Goal: Transaction & Acquisition: Purchase product/service

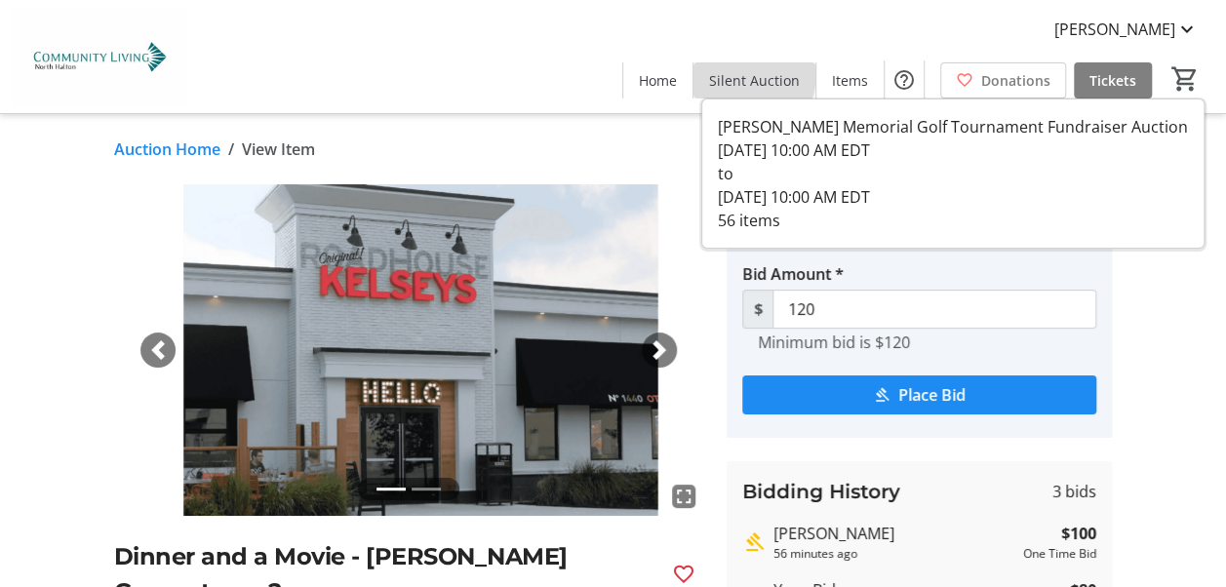
click at [751, 74] on span "Silent Auction" at bounding box center [754, 80] width 91 height 20
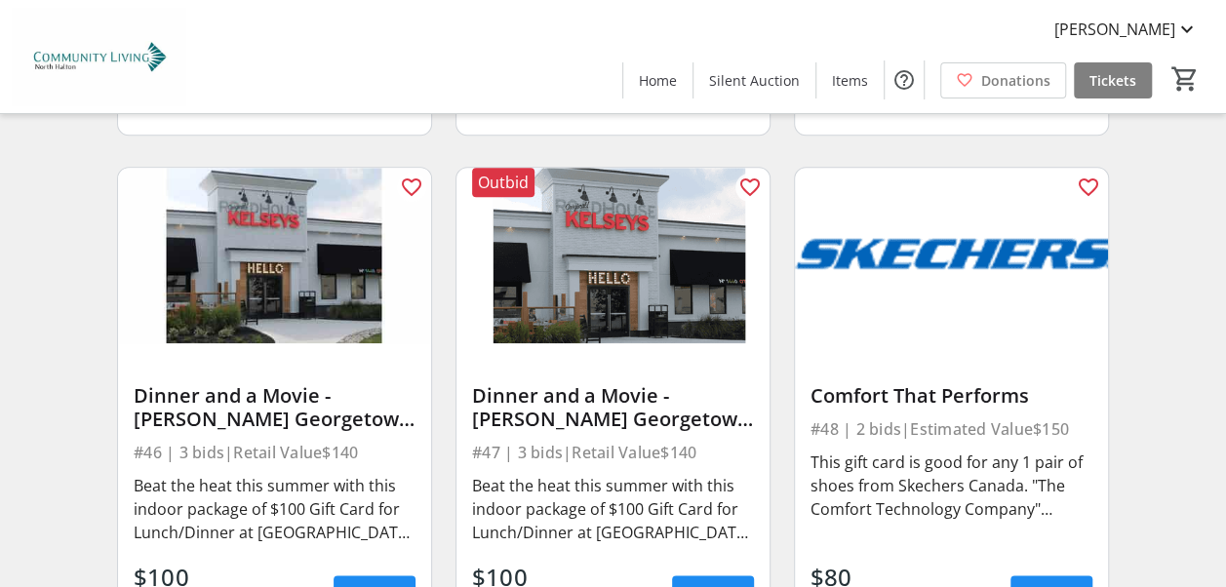
scroll to position [8335, 0]
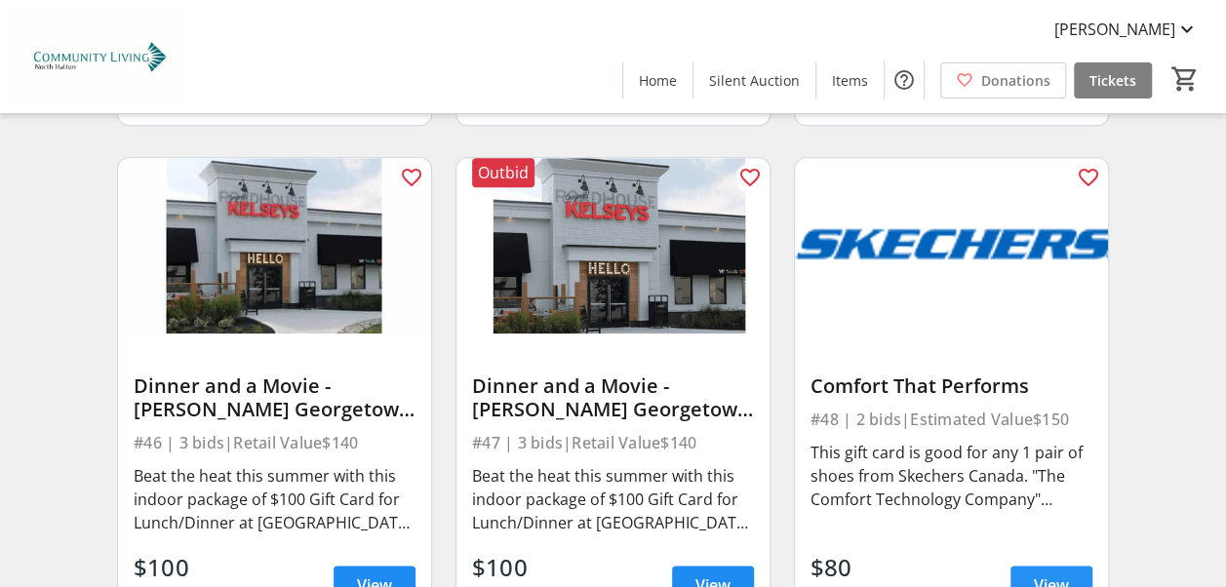
click at [1059, 574] on span "View" at bounding box center [1051, 585] width 35 height 23
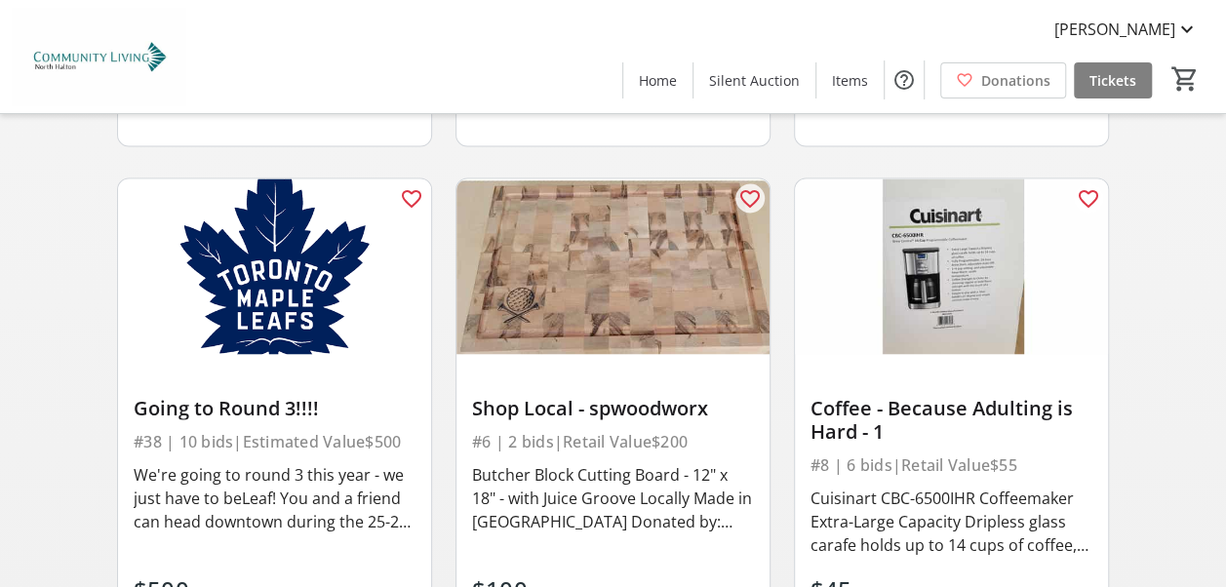
scroll to position [1716, 0]
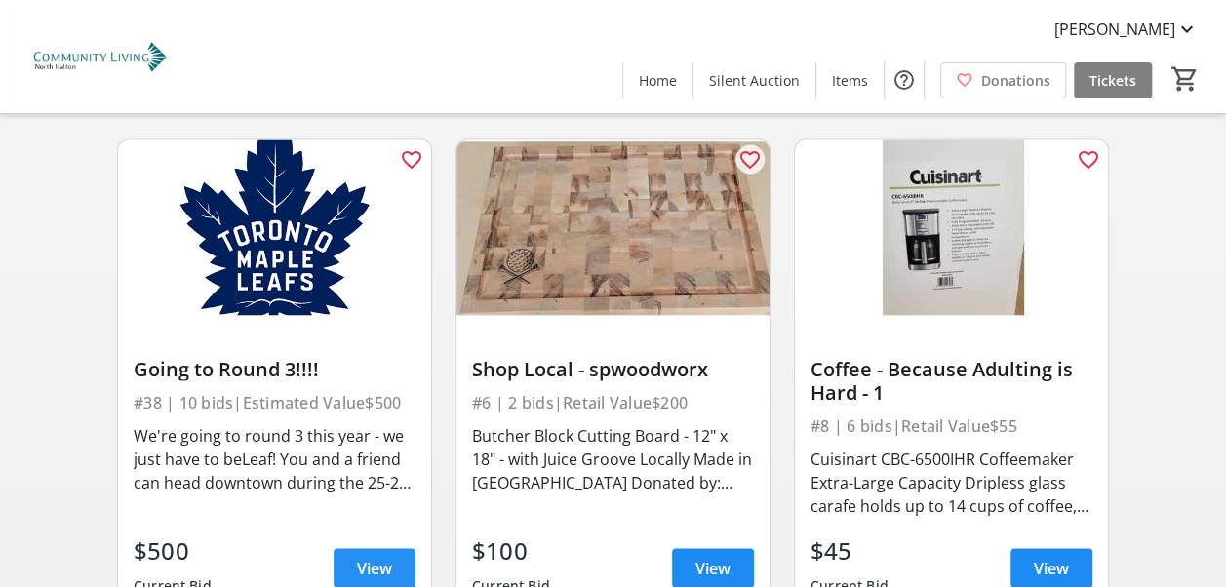
click at [381, 556] on span "View" at bounding box center [374, 567] width 35 height 23
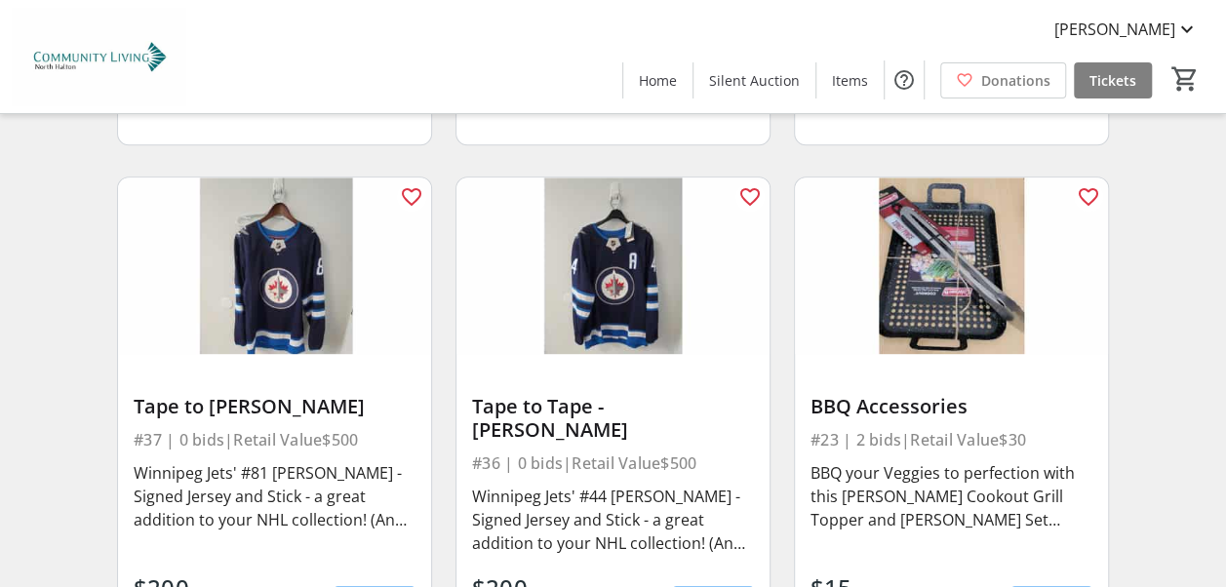
scroll to position [4745, 0]
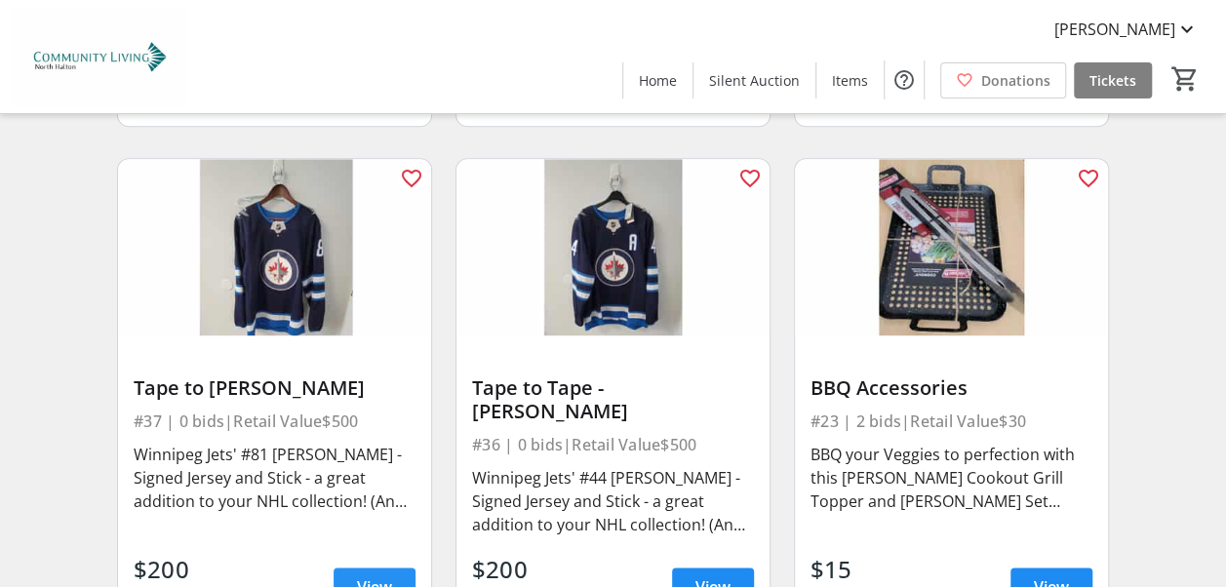
click at [384, 576] on span "View" at bounding box center [374, 587] width 35 height 23
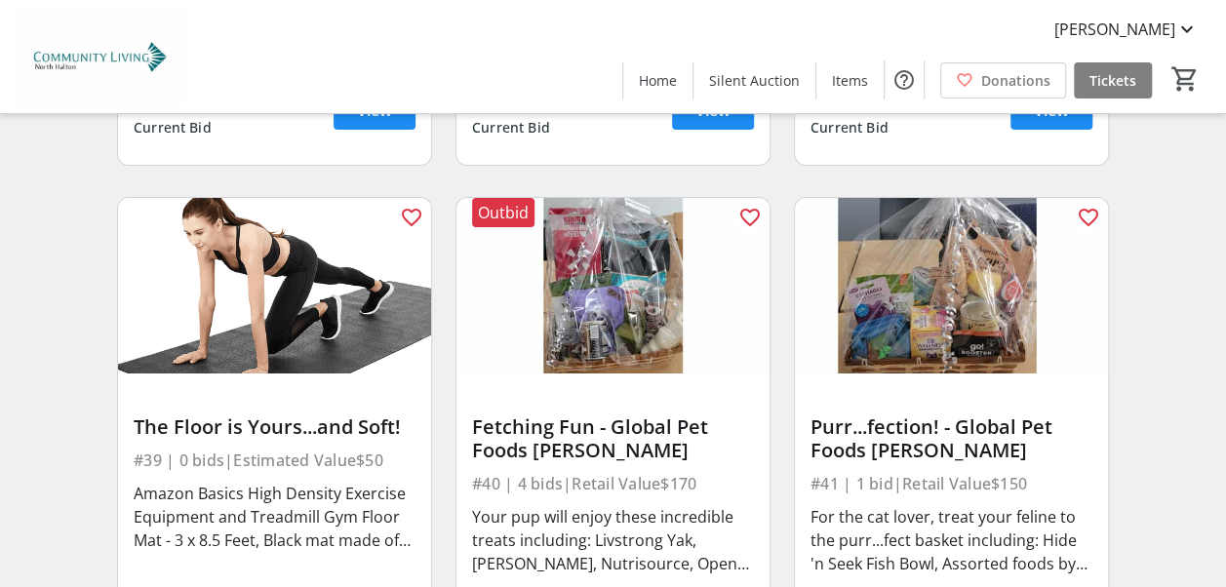
scroll to position [7280, 0]
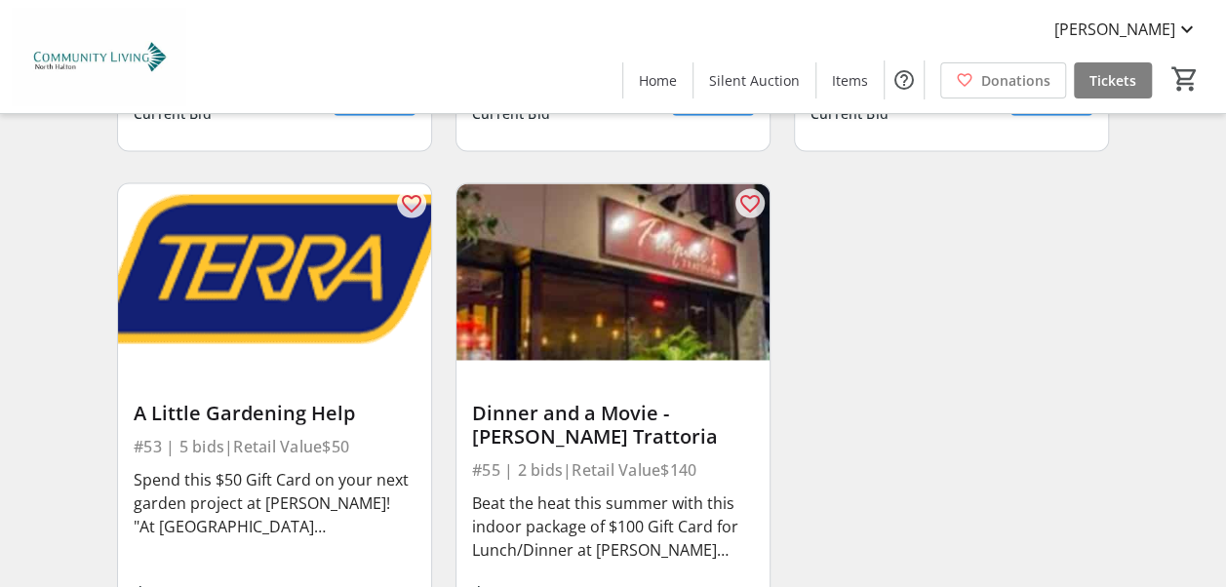
scroll to position [9354, 0]
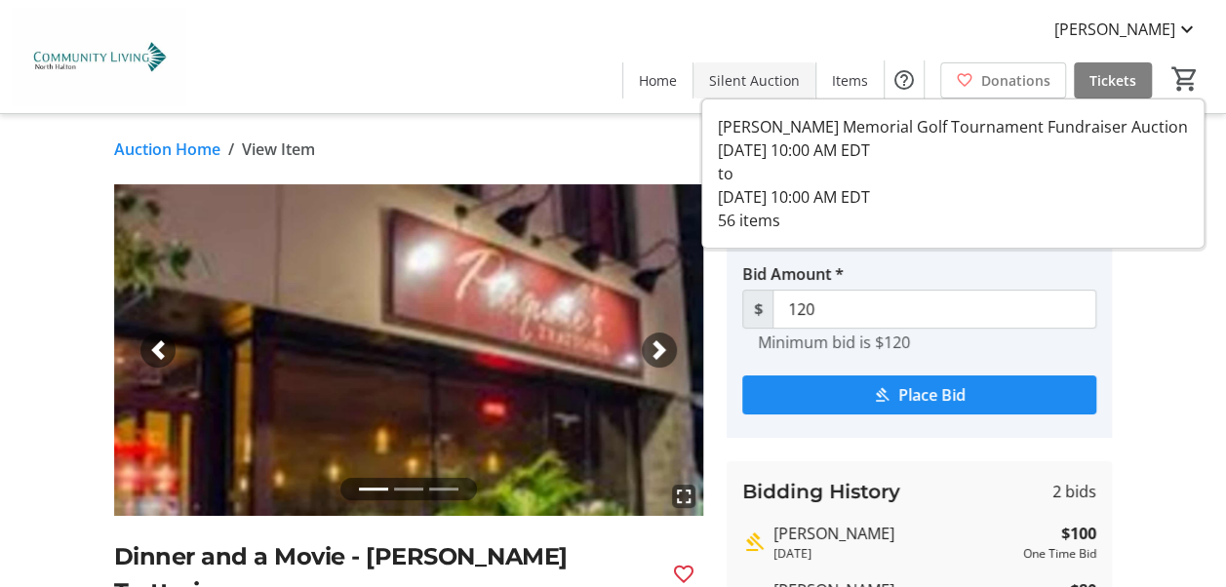
click at [764, 76] on span "Silent Auction" at bounding box center [754, 80] width 91 height 20
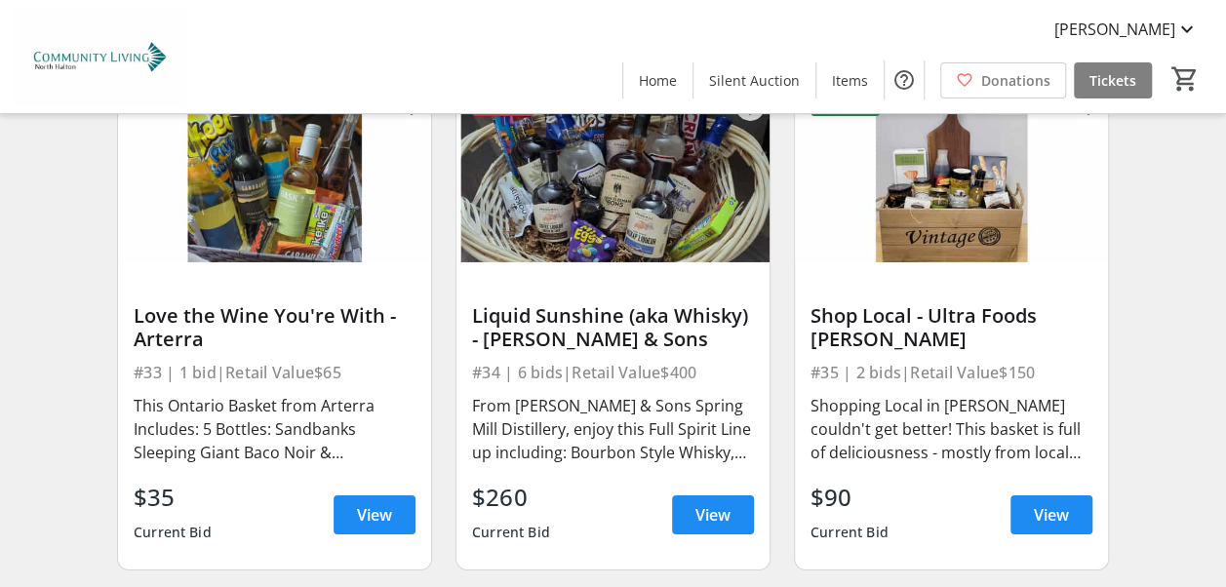
scroll to position [6793, 0]
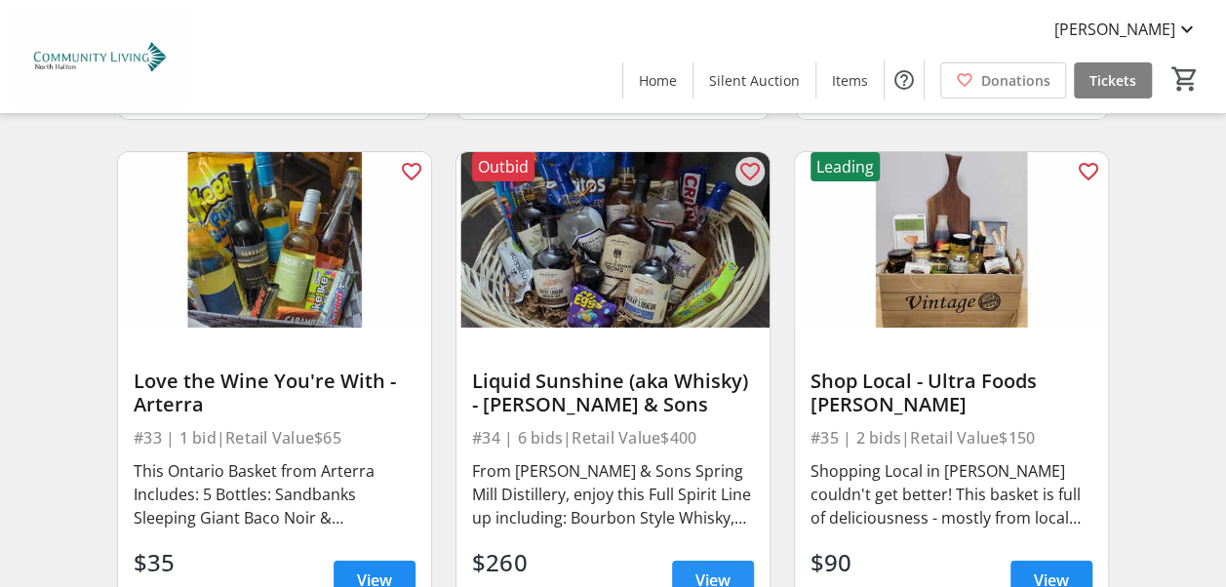
click at [711, 569] on span "View" at bounding box center [713, 580] width 35 height 23
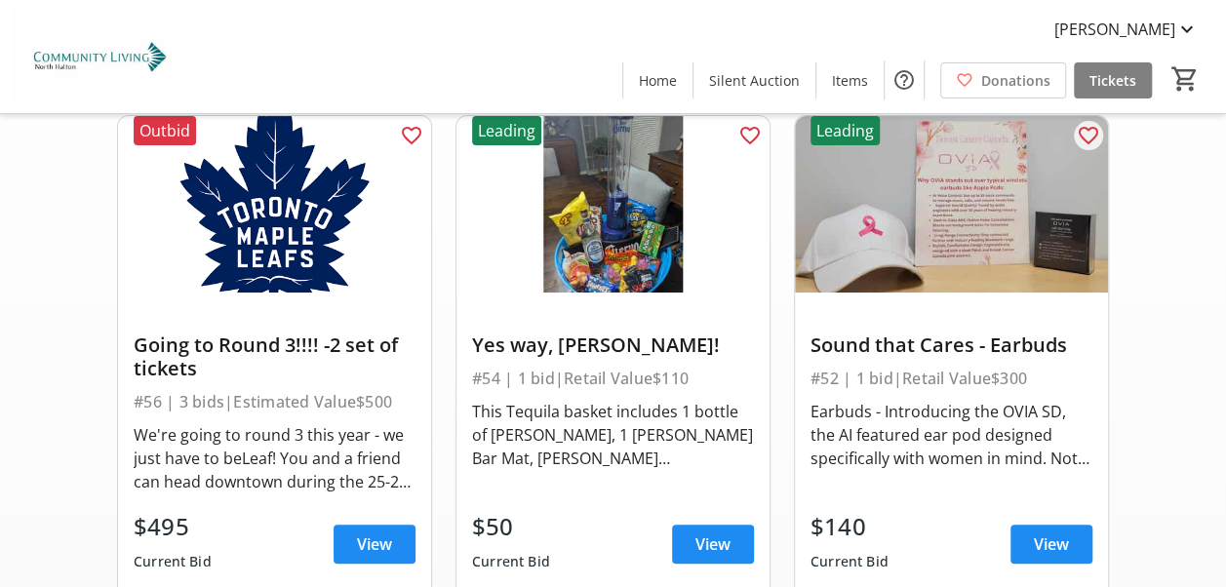
scroll to position [195, 0]
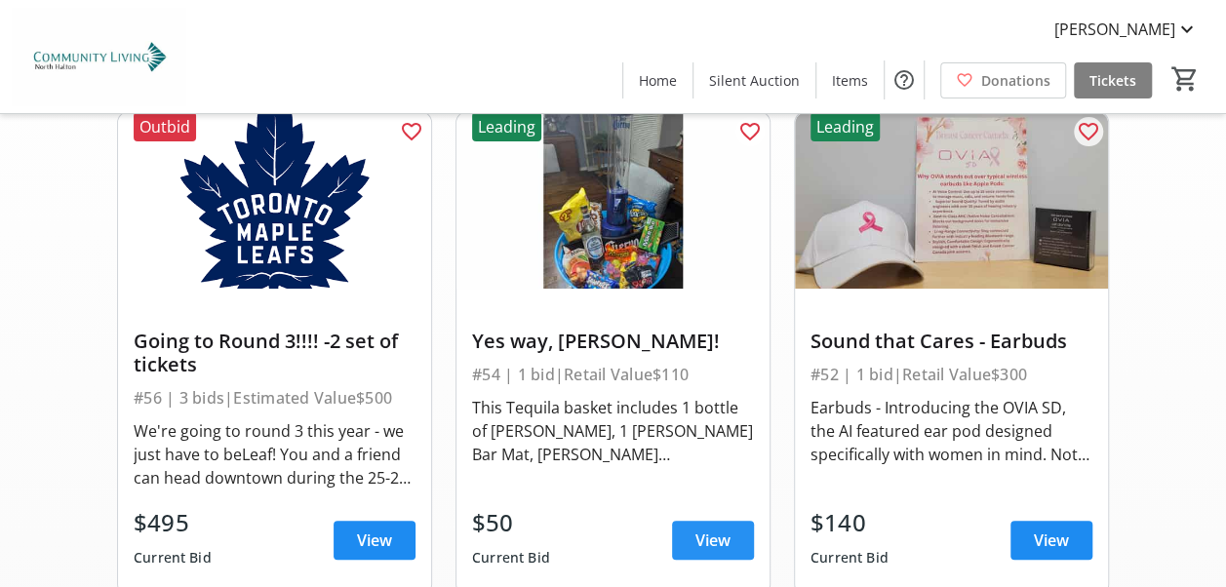
click at [721, 529] on span "View" at bounding box center [713, 540] width 35 height 23
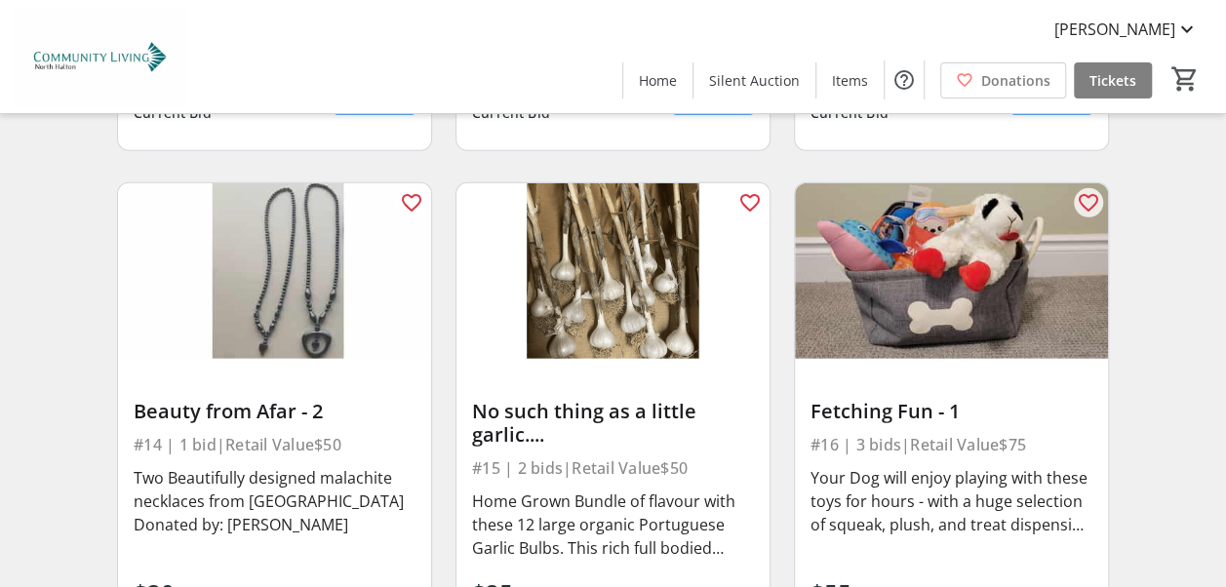
scroll to position [2743, 0]
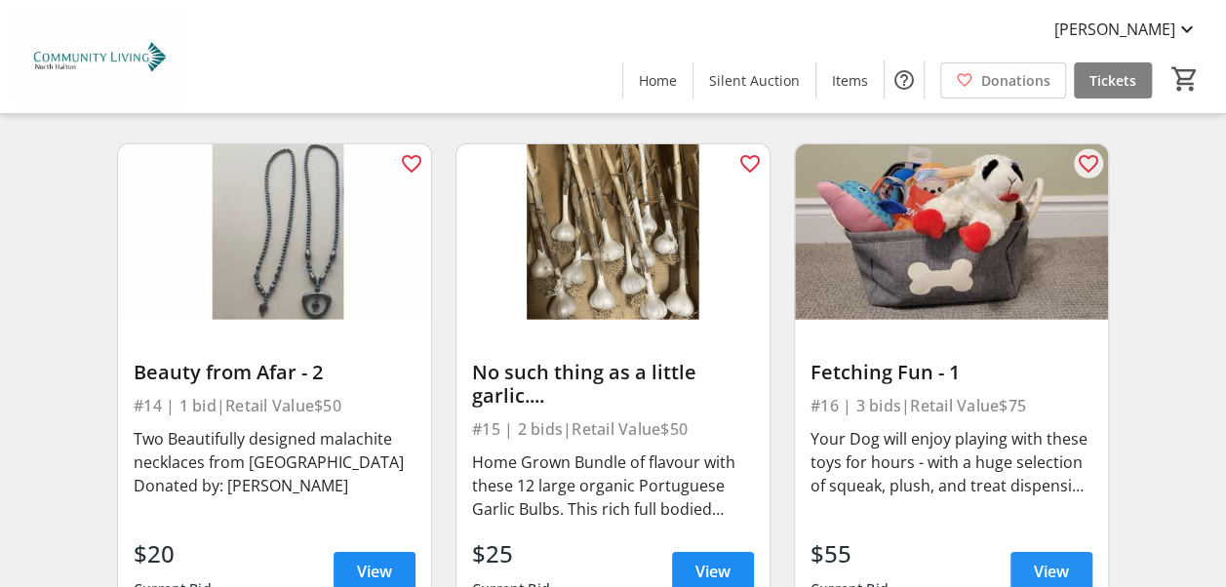
click at [1077, 556] on span at bounding box center [1052, 571] width 82 height 47
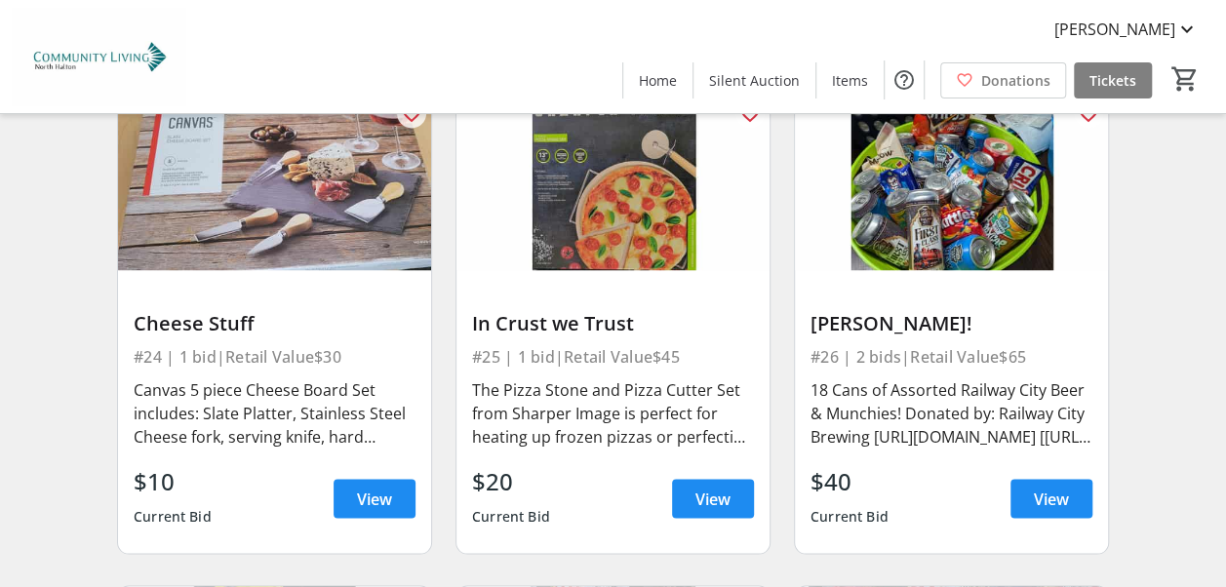
scroll to position [5331, 0]
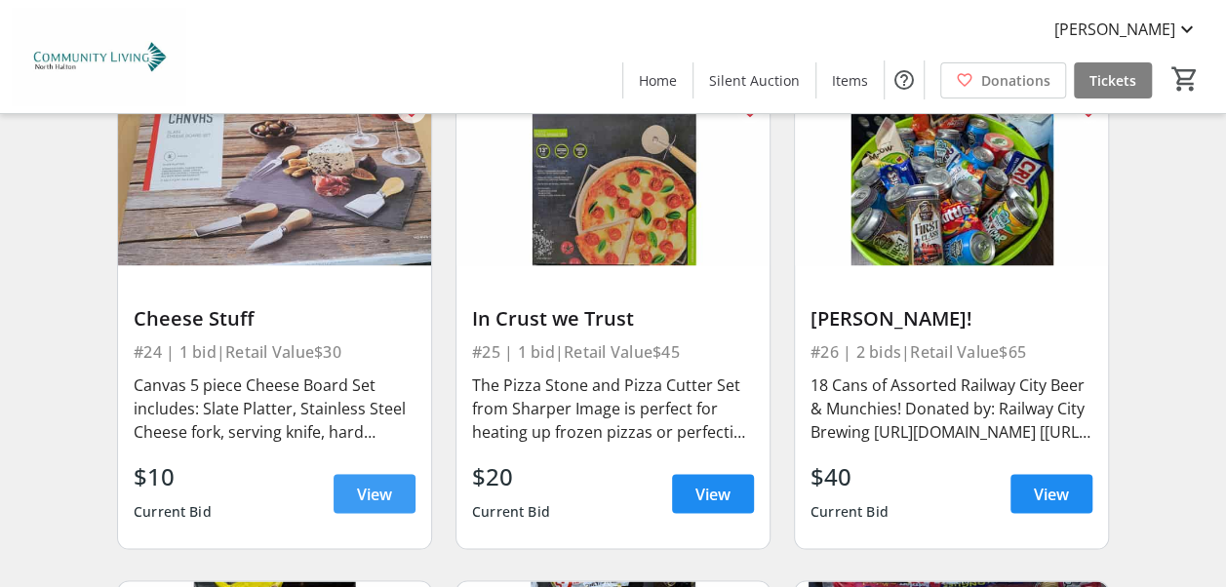
click at [369, 482] on span "View" at bounding box center [374, 493] width 35 height 23
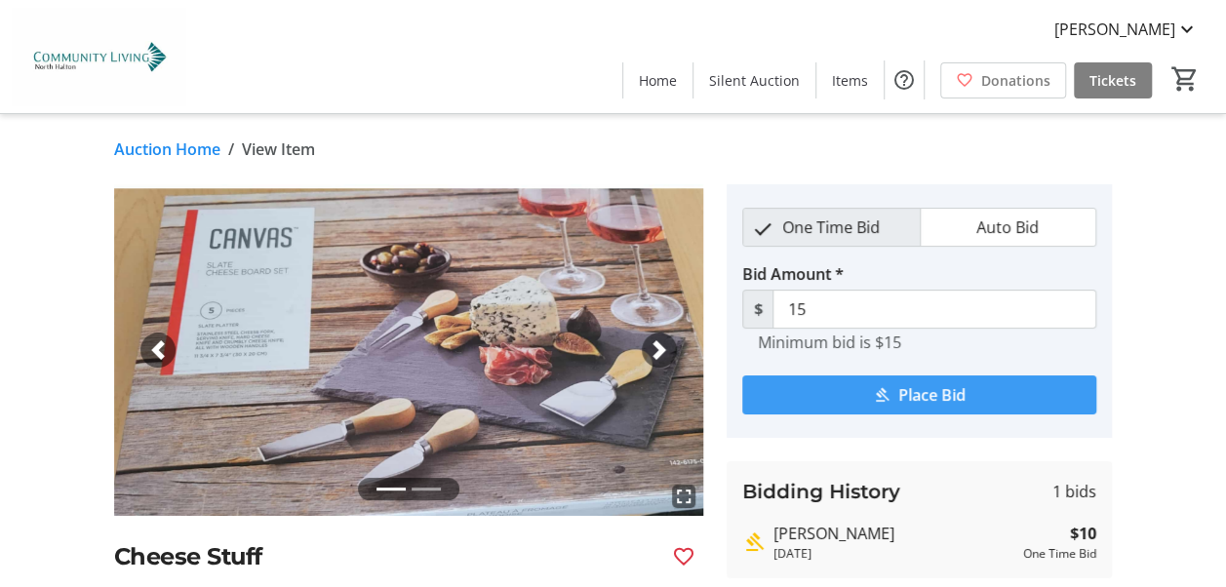
click at [894, 384] on span "submit" at bounding box center [919, 395] width 354 height 47
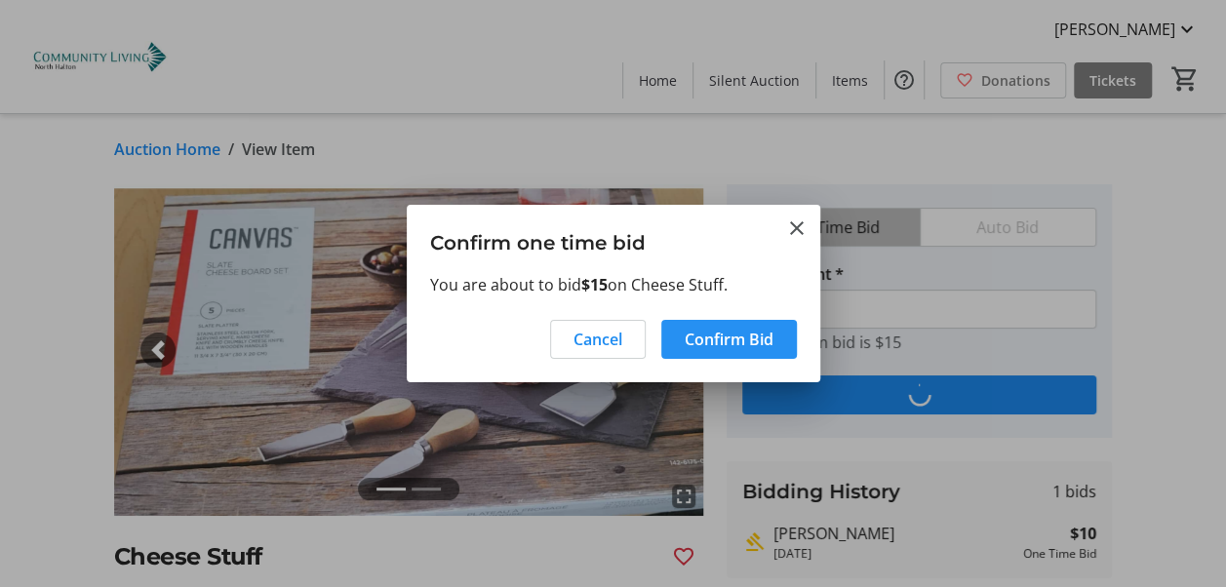
click at [734, 339] on span "Confirm Bid" at bounding box center [729, 339] width 89 height 23
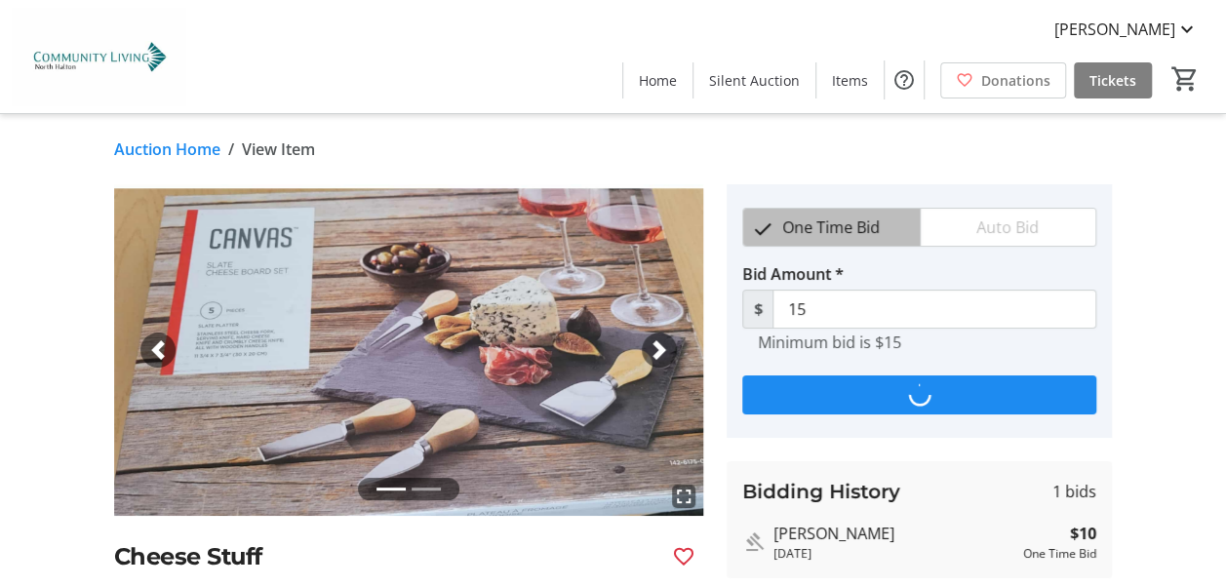
type input "20"
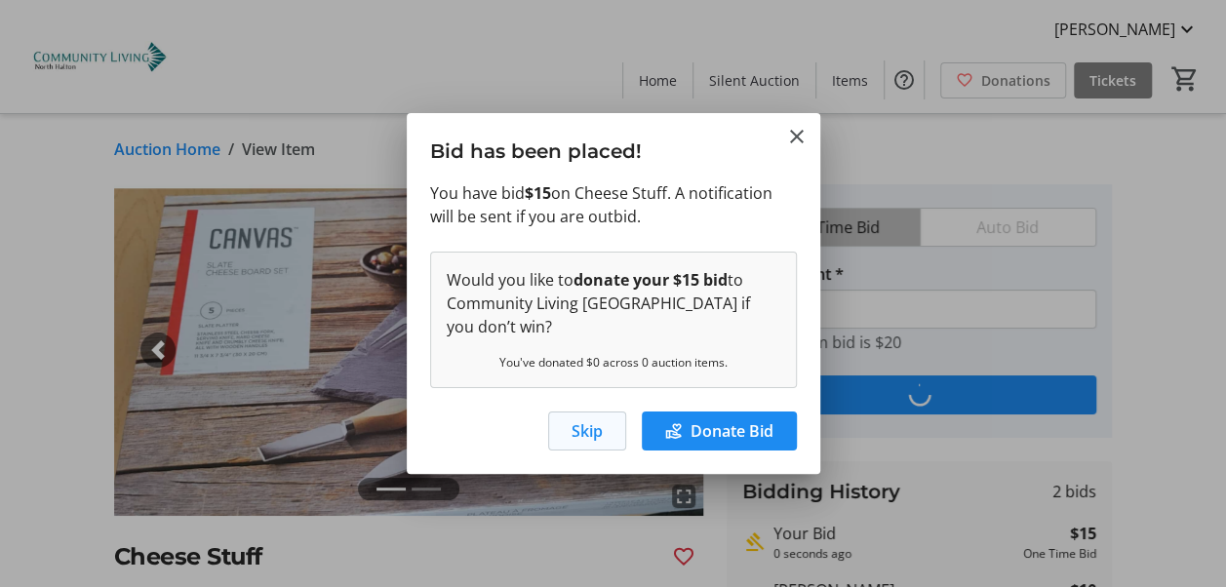
click at [599, 429] on span "Skip" at bounding box center [587, 430] width 31 height 23
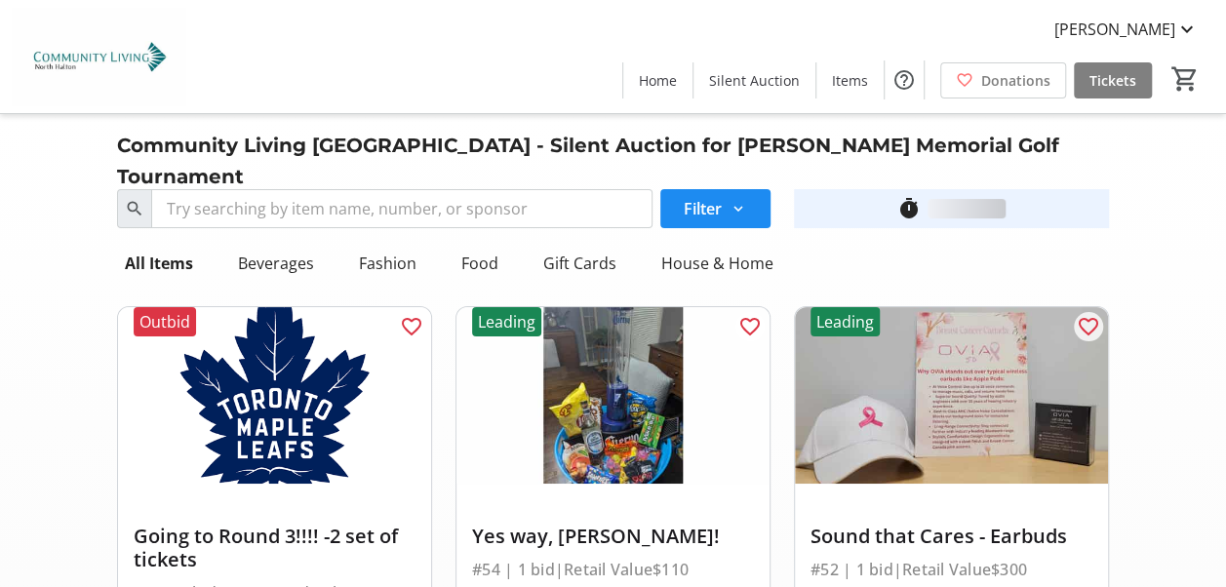
scroll to position [5331, 0]
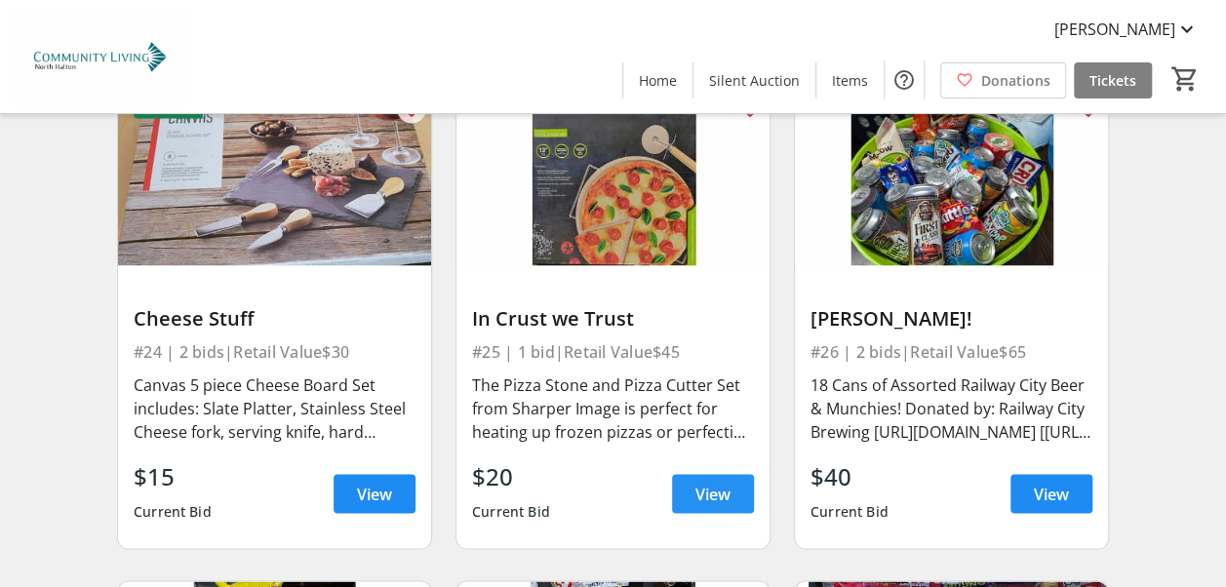
click at [716, 482] on span "View" at bounding box center [713, 493] width 35 height 23
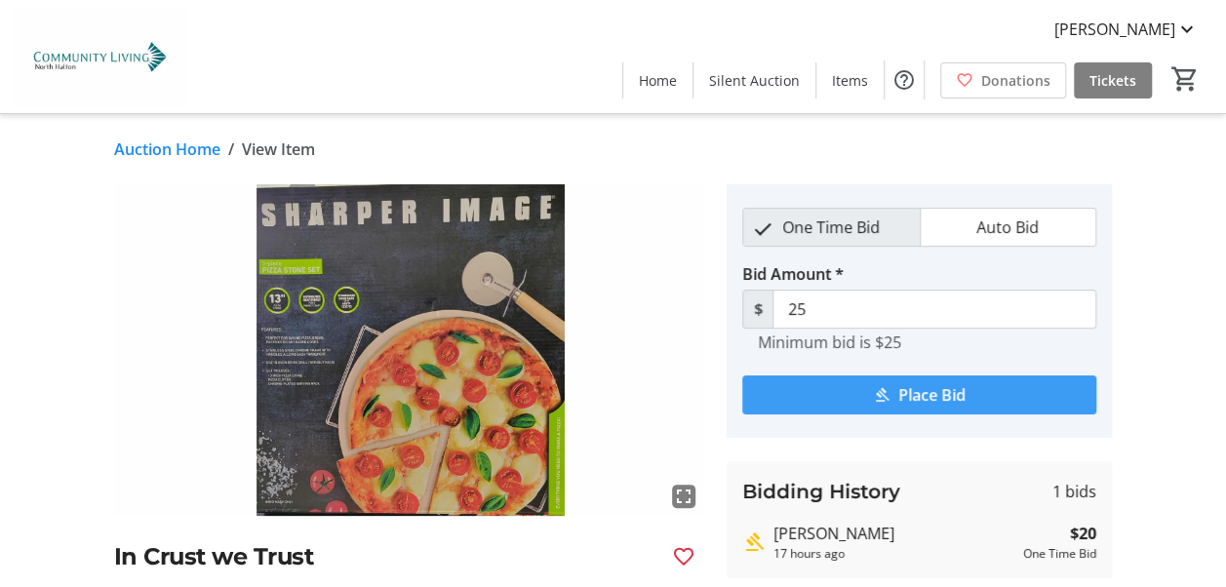
click at [902, 384] on span "Place Bid" at bounding box center [931, 394] width 67 height 23
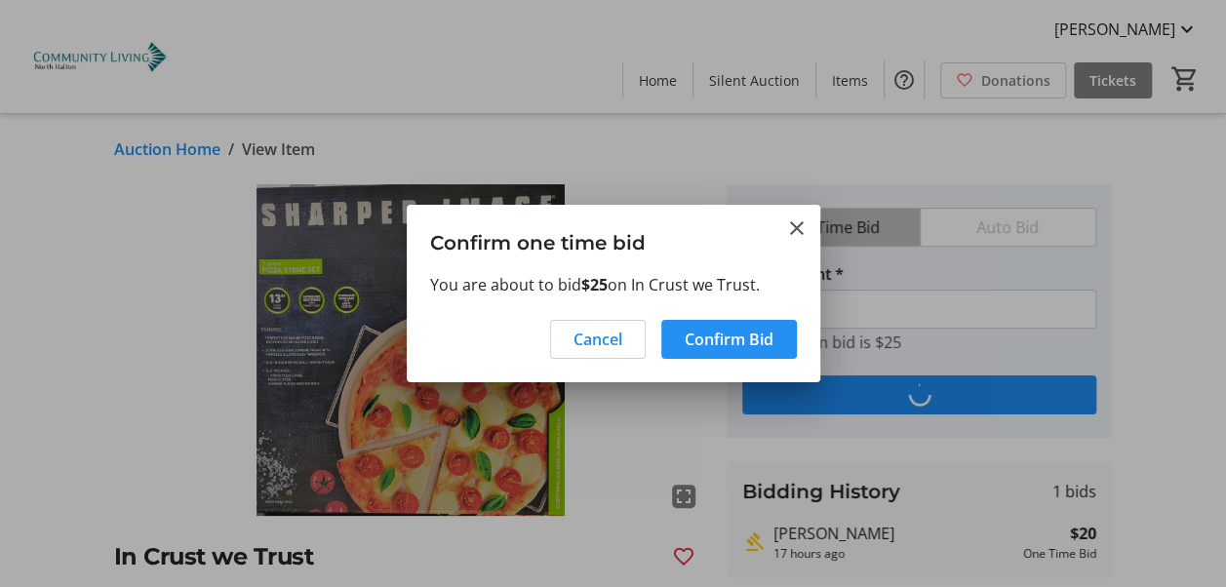
click at [711, 338] on span "Confirm Bid" at bounding box center [729, 339] width 89 height 23
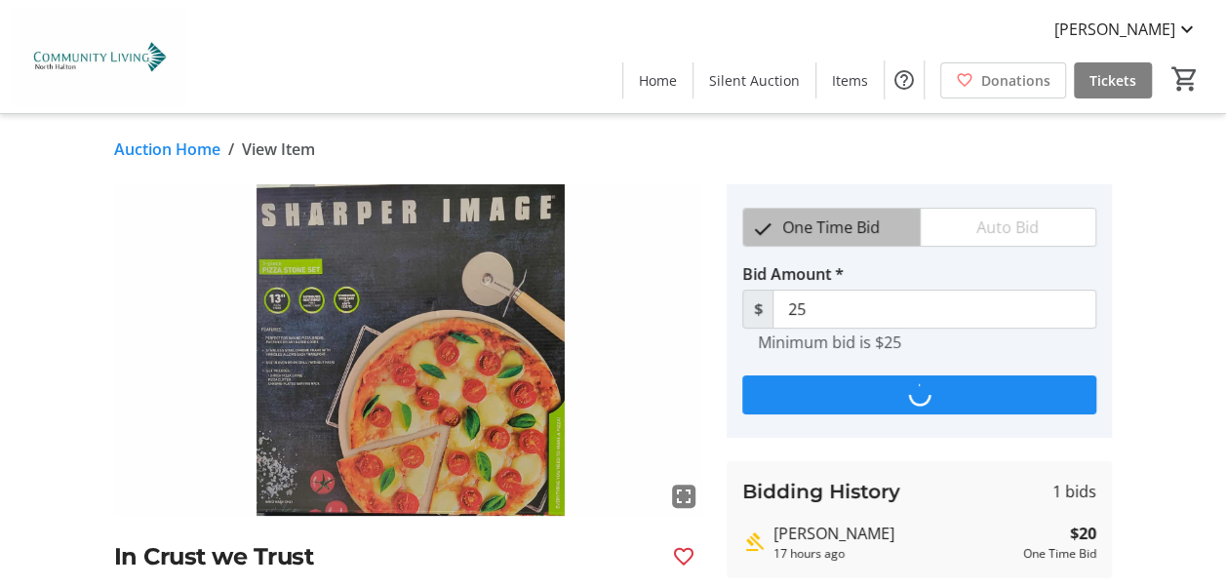
type input "30"
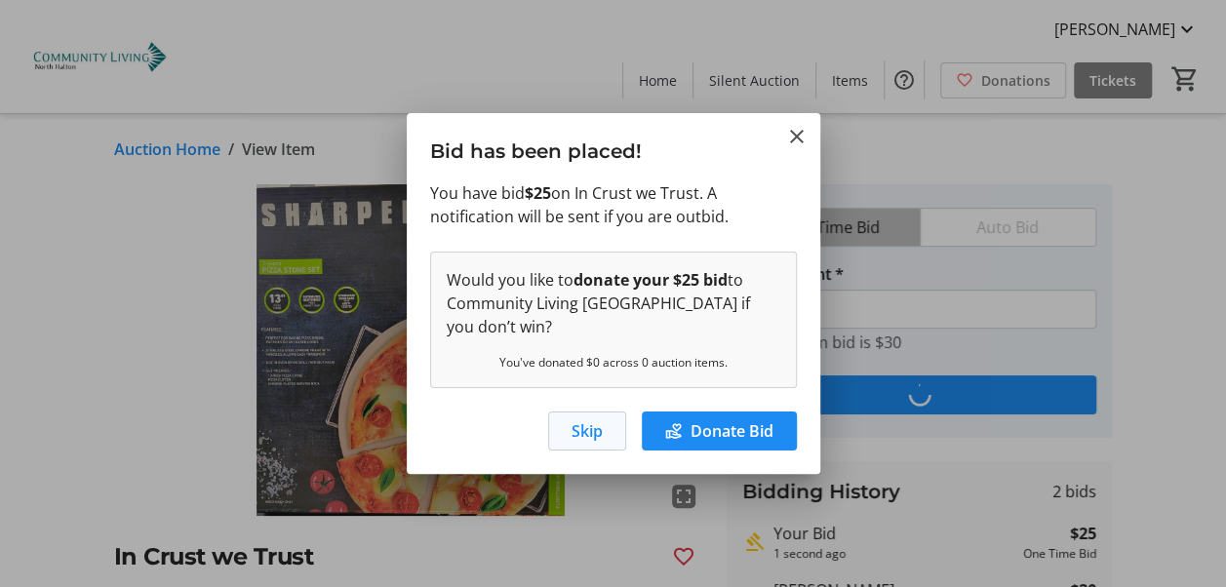
click at [587, 432] on span "Skip" at bounding box center [587, 430] width 31 height 23
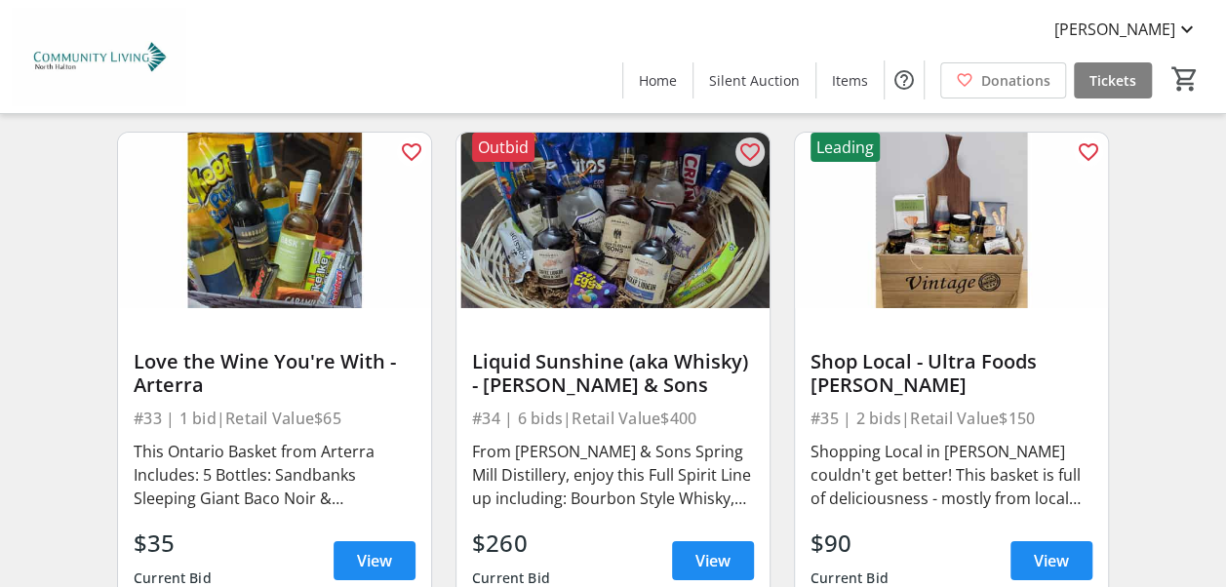
scroll to position [6814, 0]
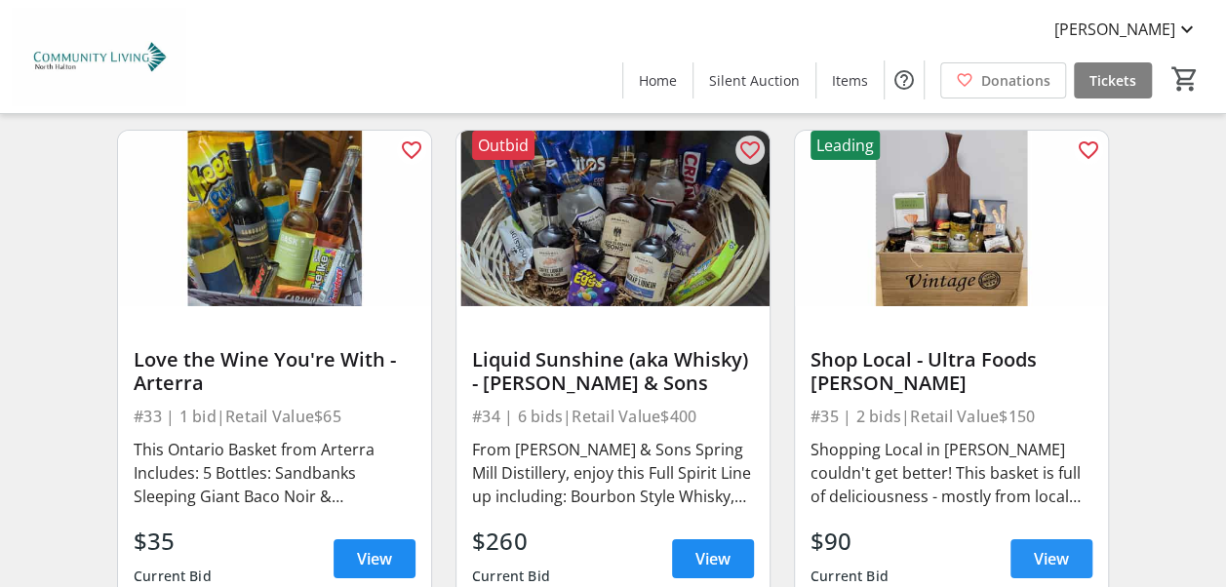
click at [1056, 547] on span "View" at bounding box center [1051, 558] width 35 height 23
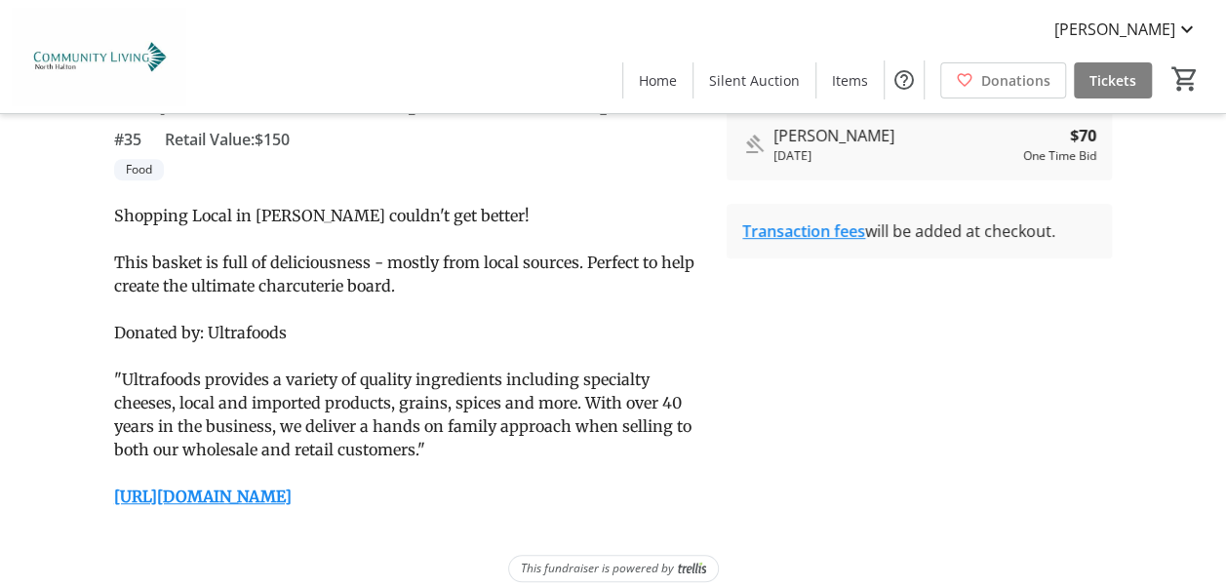
scroll to position [478, 0]
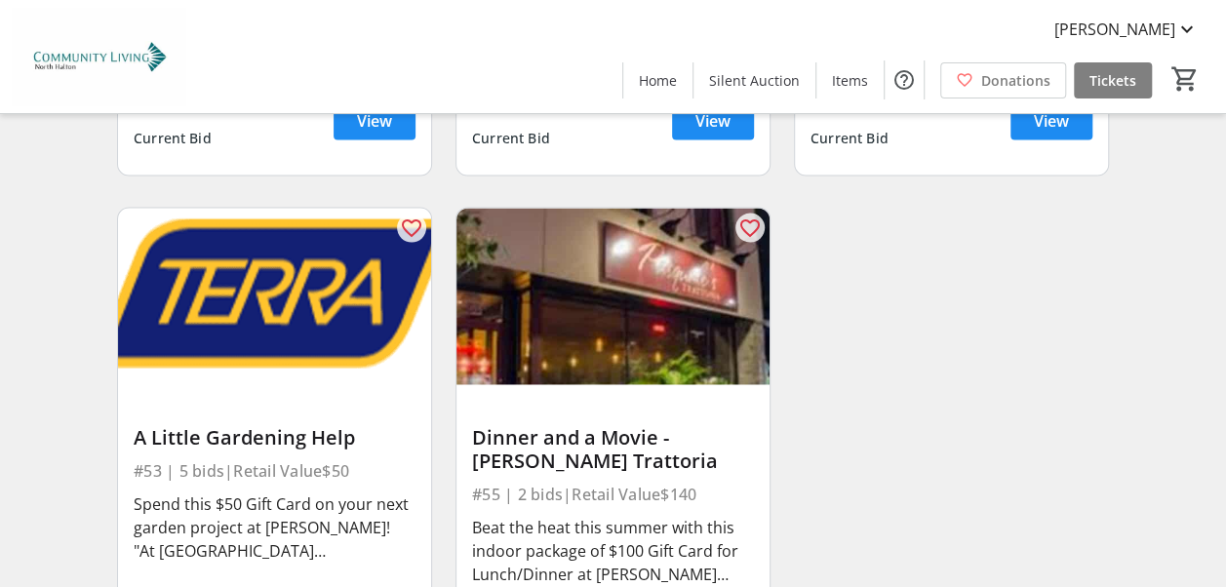
scroll to position [9429, 0]
